Goal: Navigation & Orientation: Find specific page/section

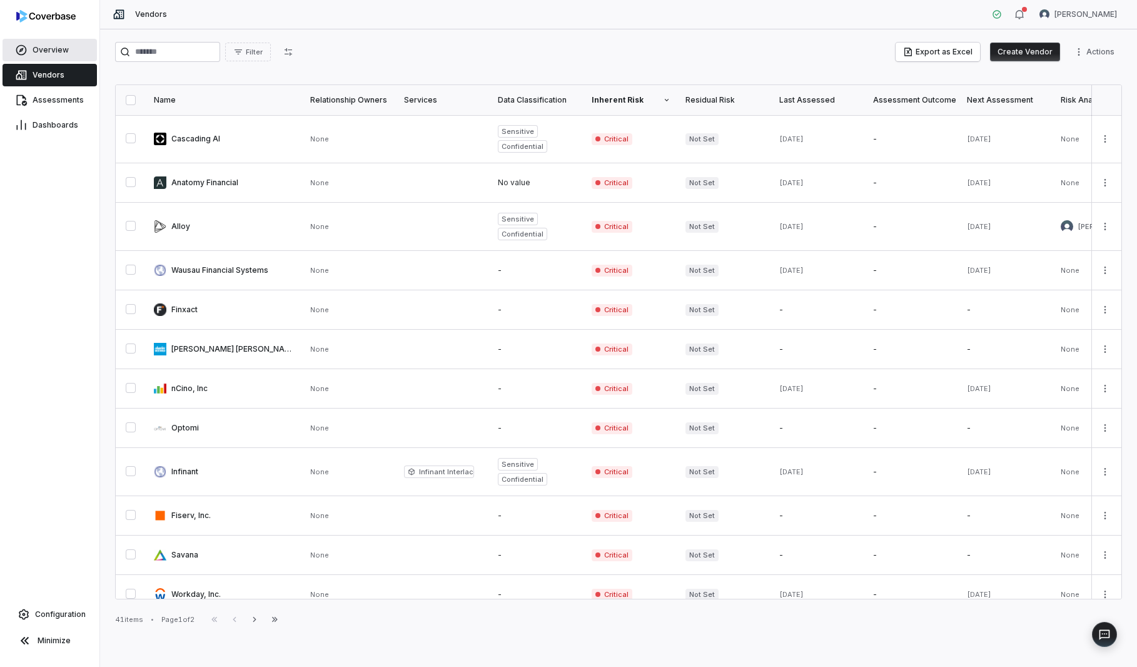
click at [41, 52] on span "Overview" at bounding box center [51, 50] width 36 height 10
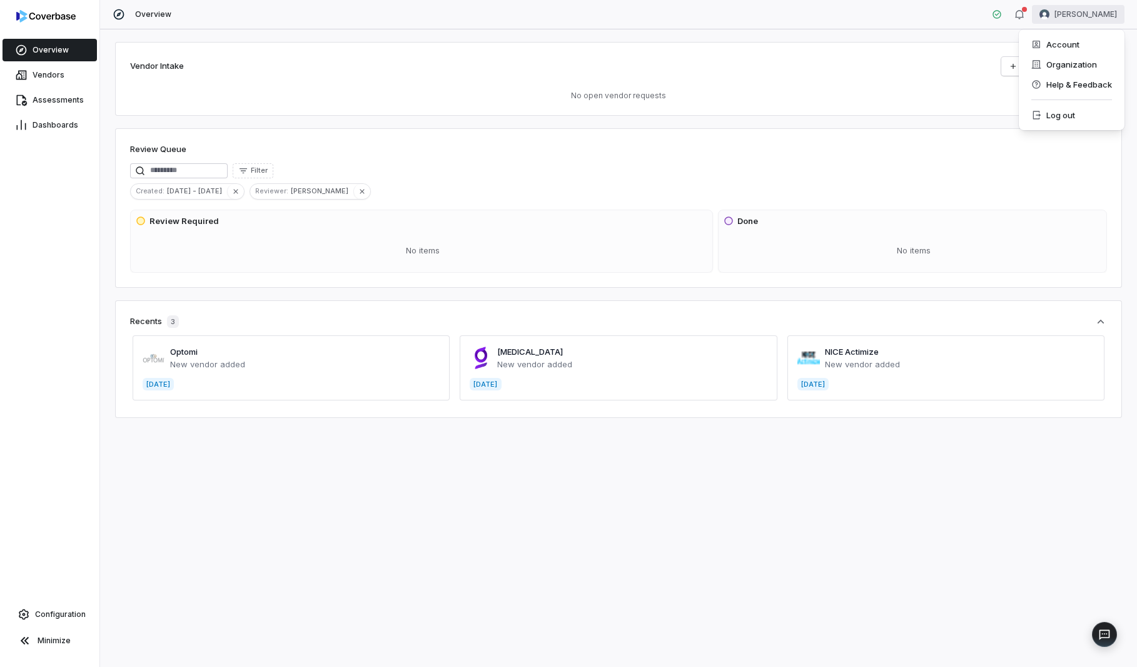
click at [1106, 18] on html "Overview Vendors Assessments Dashboards Configuration Minimize Overview [PERSON…" at bounding box center [568, 333] width 1137 height 667
click at [1073, 111] on div "Log out" at bounding box center [1072, 115] width 96 height 20
